Goal: Navigation & Orientation: Go to known website

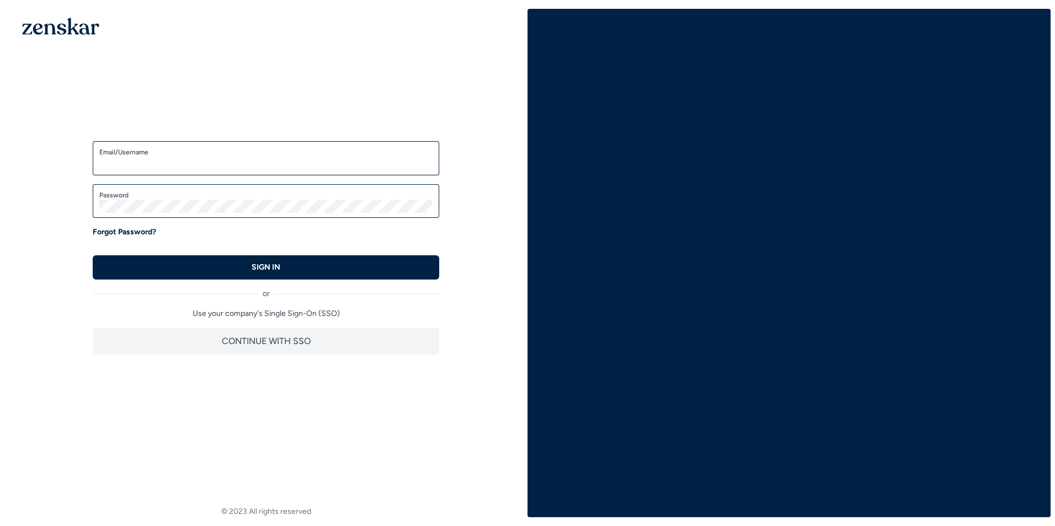
click at [232, 155] on label "Email/Username" at bounding box center [265, 152] width 333 height 9
click at [232, 157] on input "Email/Username" at bounding box center [265, 163] width 333 height 13
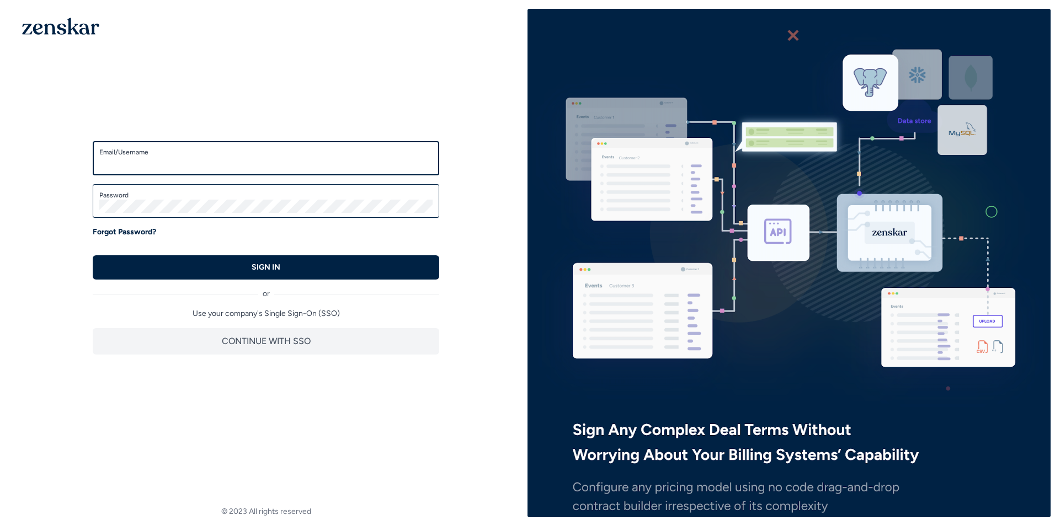
click at [229, 158] on input "Email/Username" at bounding box center [265, 163] width 333 height 13
type input "**********"
click at [93, 255] on button "SIGN IN" at bounding box center [266, 267] width 346 height 24
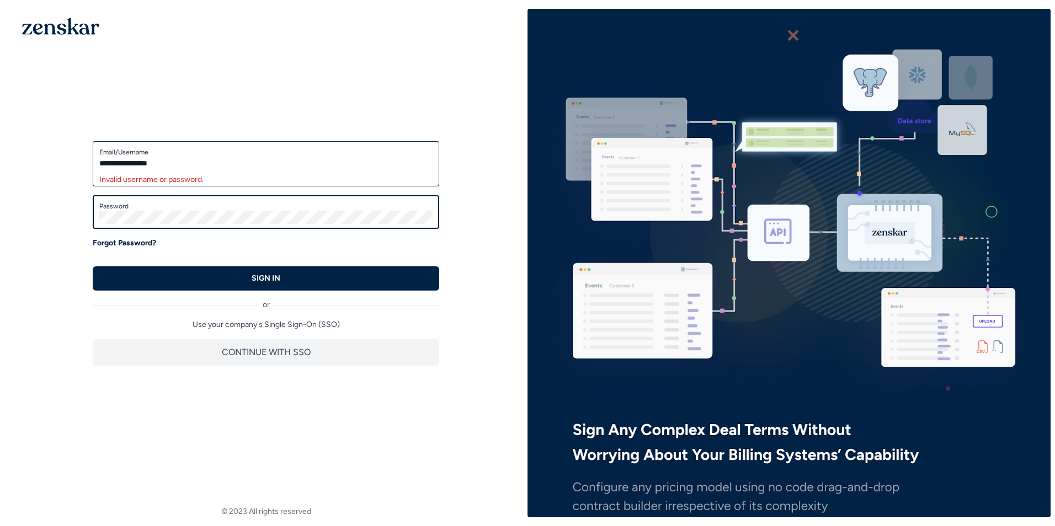
click at [93, 266] on button "SIGN IN" at bounding box center [266, 278] width 346 height 24
